Goal: Transaction & Acquisition: Purchase product/service

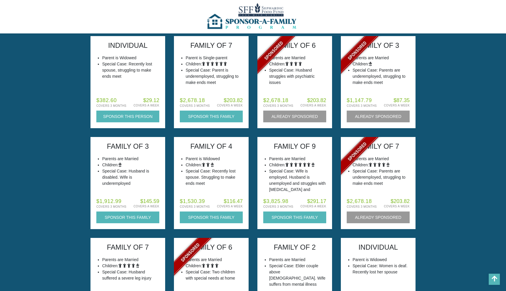
scroll to position [224, 0]
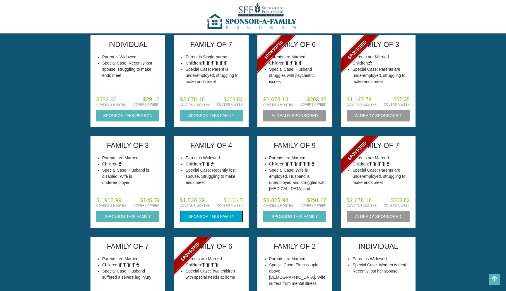
click at [224, 216] on button "Sponsor this Family" at bounding box center [211, 216] width 63 height 12
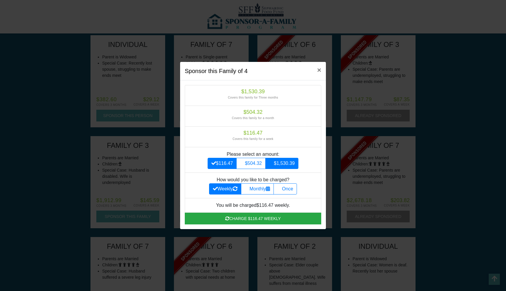
click at [292, 164] on label "$1,530.39" at bounding box center [281, 163] width 33 height 11
click at [273, 163] on input "$1,530.39" at bounding box center [271, 162] width 4 height 4
radio input "true"
click at [289, 189] on label "Once" at bounding box center [285, 188] width 23 height 11
click at [281, 189] on input "Once" at bounding box center [279, 187] width 4 height 4
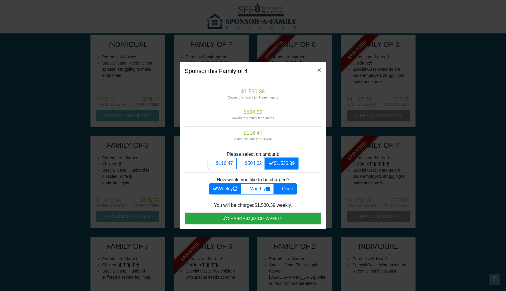
radio input "true"
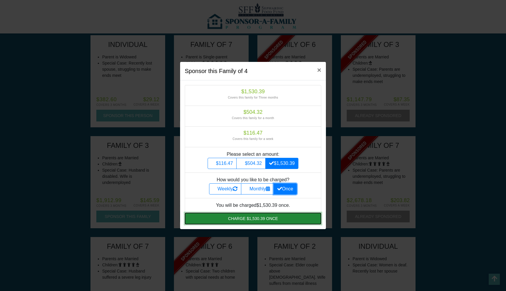
click at [281, 214] on button "Charge $1,530.39 once" at bounding box center [253, 218] width 136 height 12
